Goal: Transaction & Acquisition: Purchase product/service

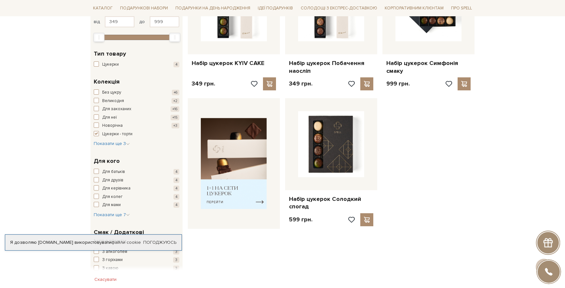
scroll to position [130, 0]
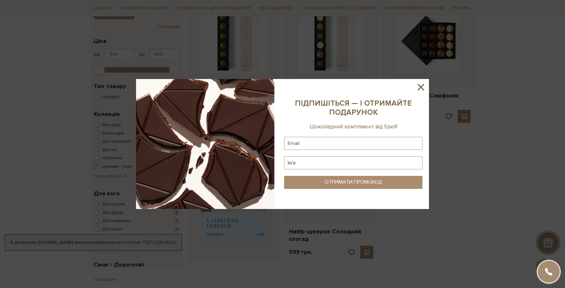
click at [420, 90] on icon at bounding box center [420, 87] width 11 height 11
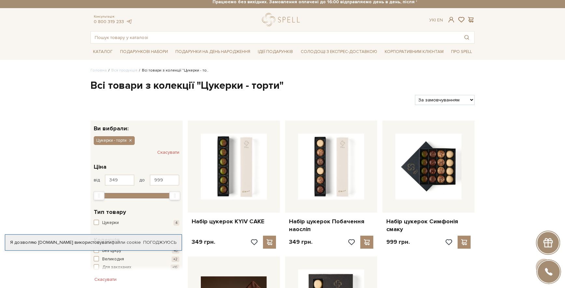
scroll to position [0, 0]
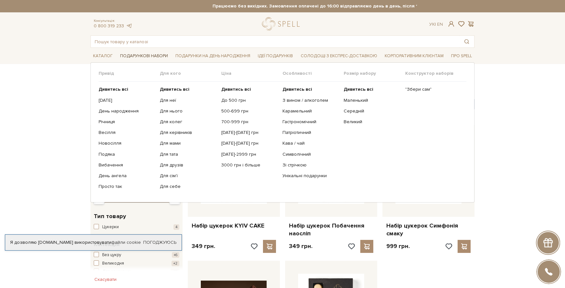
click at [144, 55] on span "Подарункові набори" at bounding box center [143, 56] width 53 height 10
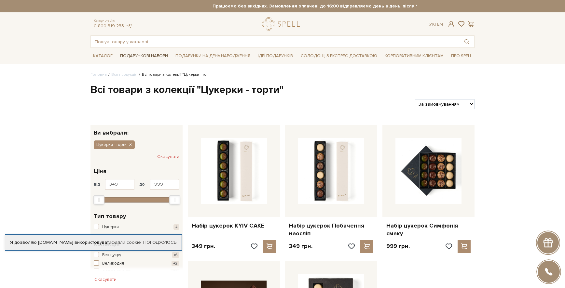
click at [144, 55] on span "Подарункові набори" at bounding box center [143, 56] width 53 height 10
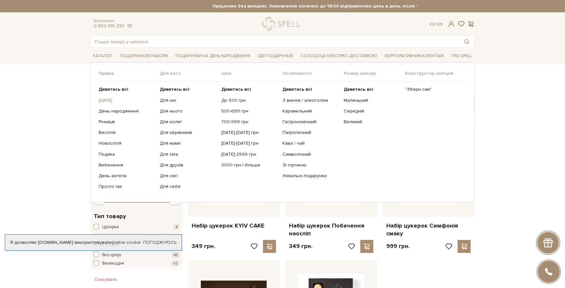
click at [115, 101] on link "[DATE]" at bounding box center [127, 101] width 56 height 6
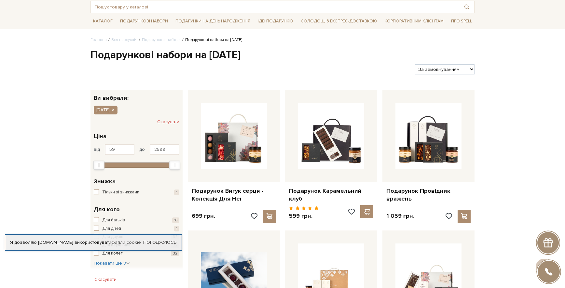
scroll to position [33, 0]
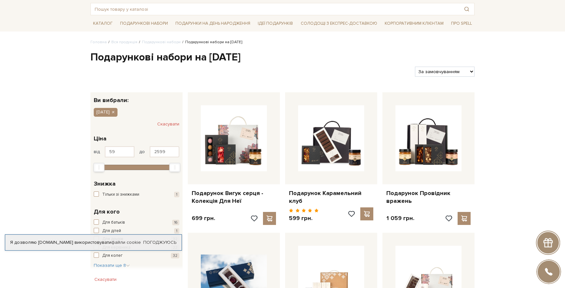
click at [470, 74] on select "За замовчуванням За Ціною (зростання) За Ціною (зменшення) Новинки За популярні…" at bounding box center [445, 72] width 60 height 10
select select "[URL][DOMAIN_NAME]"
click at [415, 67] on select "За замовчуванням За Ціною (зростання) За Ціною (зменшення) Новинки За популярні…" at bounding box center [445, 72] width 60 height 10
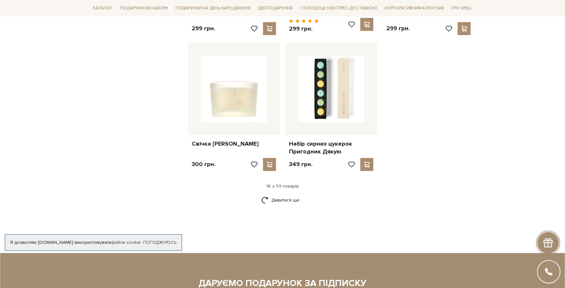
scroll to position [846, 0]
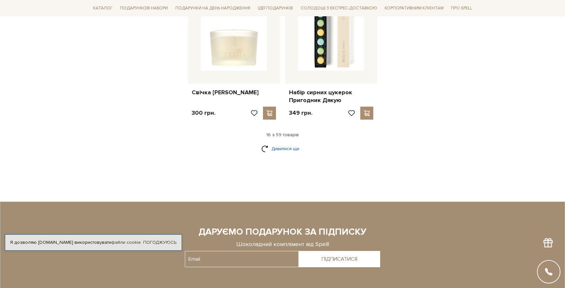
click at [291, 148] on link "Дивитися ще" at bounding box center [282, 148] width 42 height 11
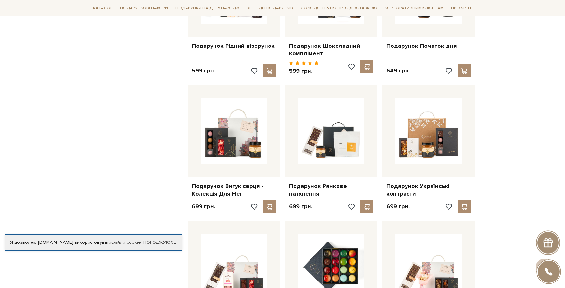
scroll to position [1302, 0]
